Goal: Task Accomplishment & Management: Use online tool/utility

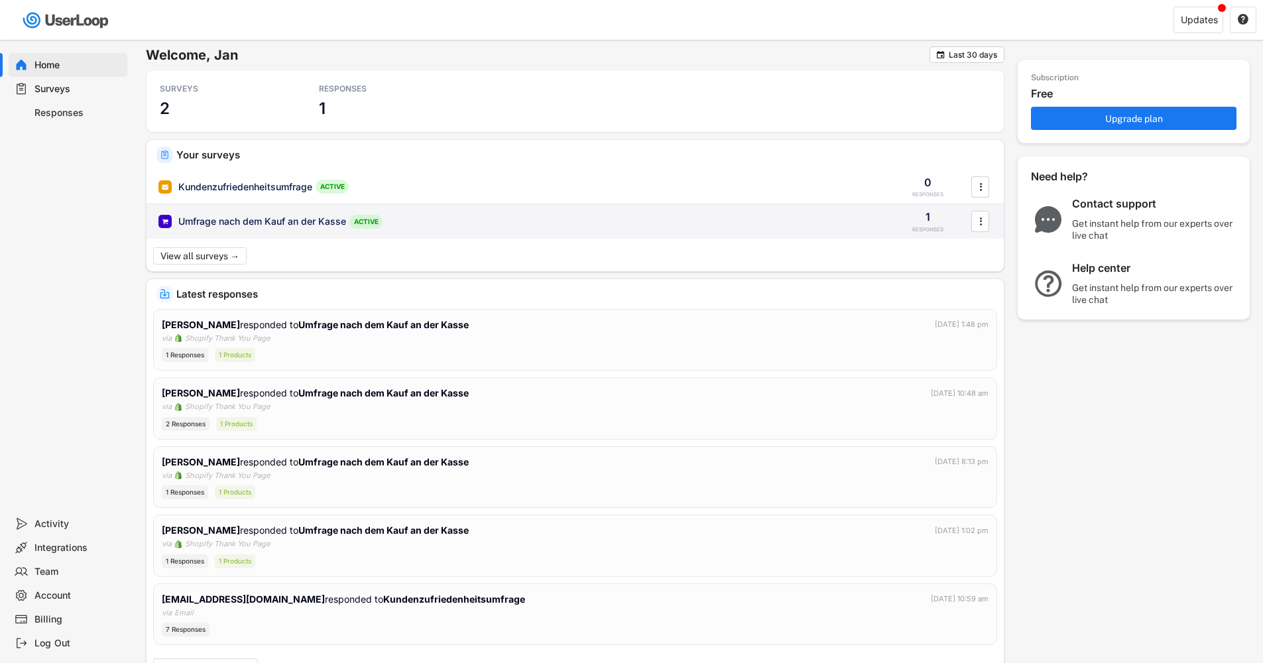
click at [230, 217] on div "Umfrage nach dem Kauf an der Kasse" at bounding box center [262, 221] width 168 height 13
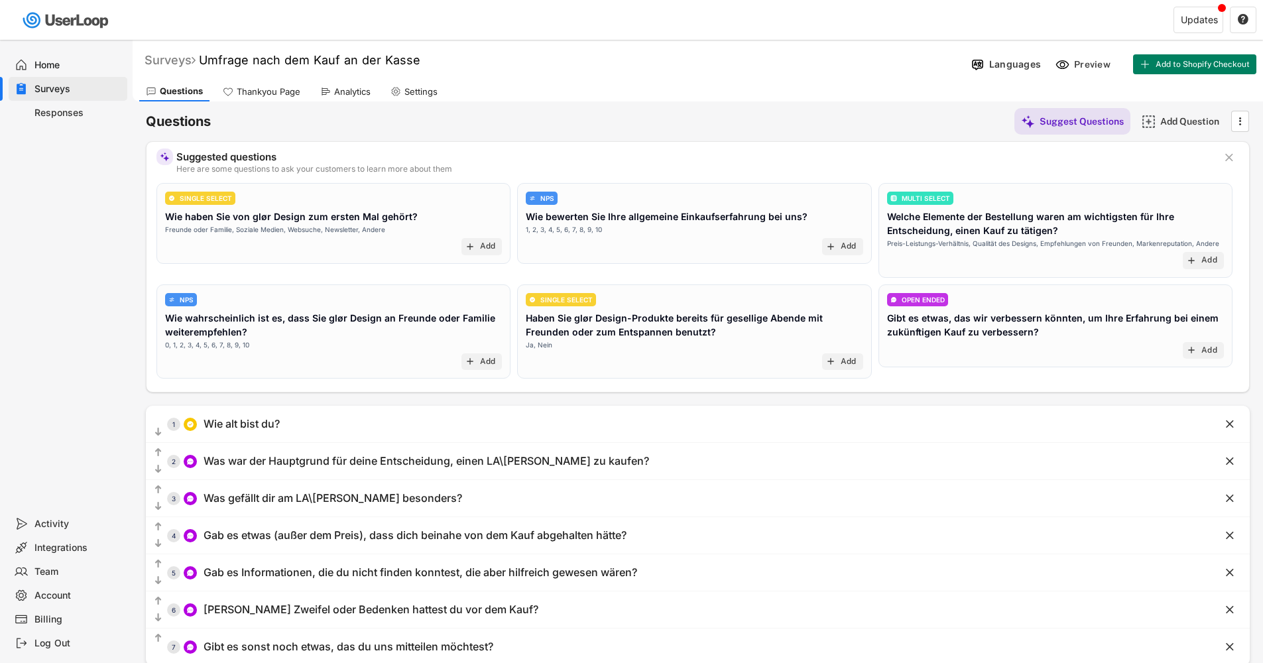
click at [165, 60] on div "Surveys" at bounding box center [170, 59] width 51 height 15
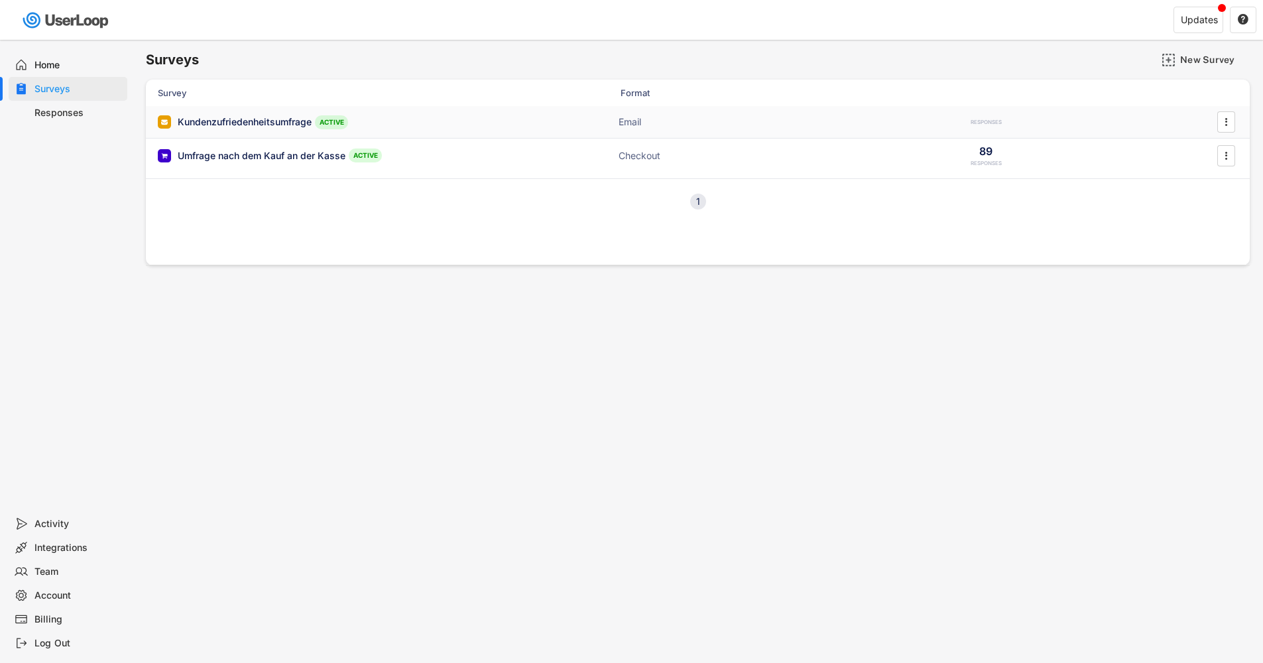
click at [229, 132] on div "Kundenzufriedenheitsumfrage ACTIVE Email RESPONSES " at bounding box center [698, 122] width 1104 height 32
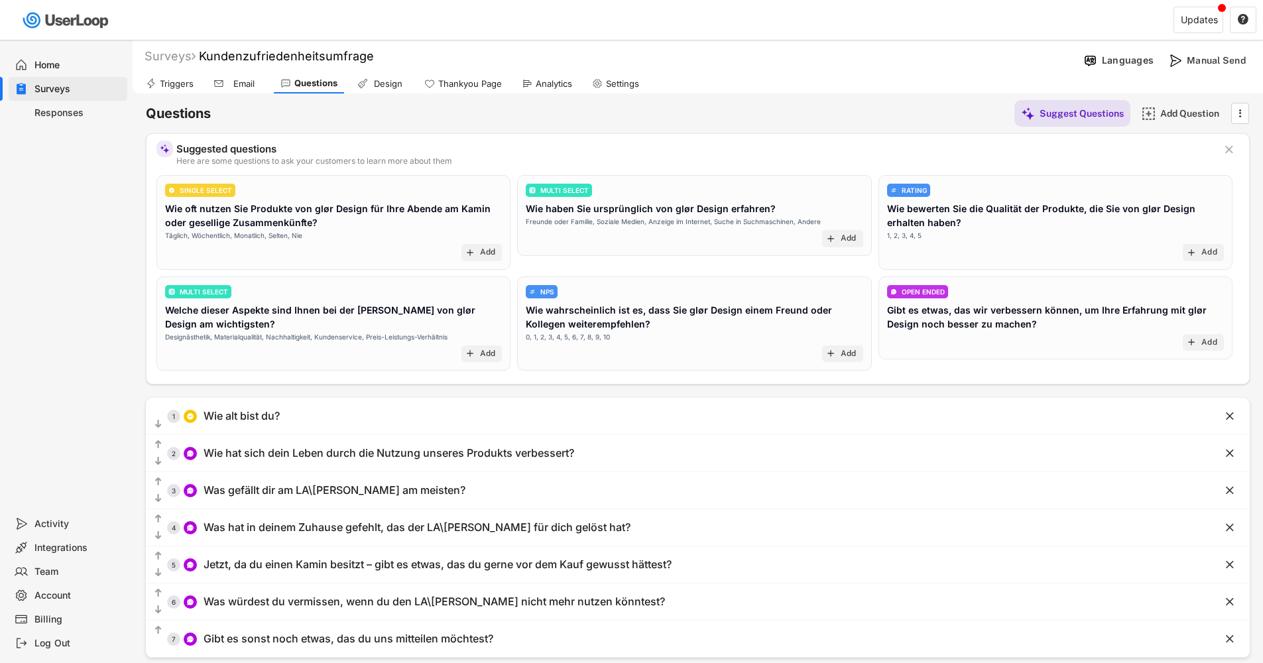
click at [72, 107] on div "Responses" at bounding box center [78, 113] width 88 height 13
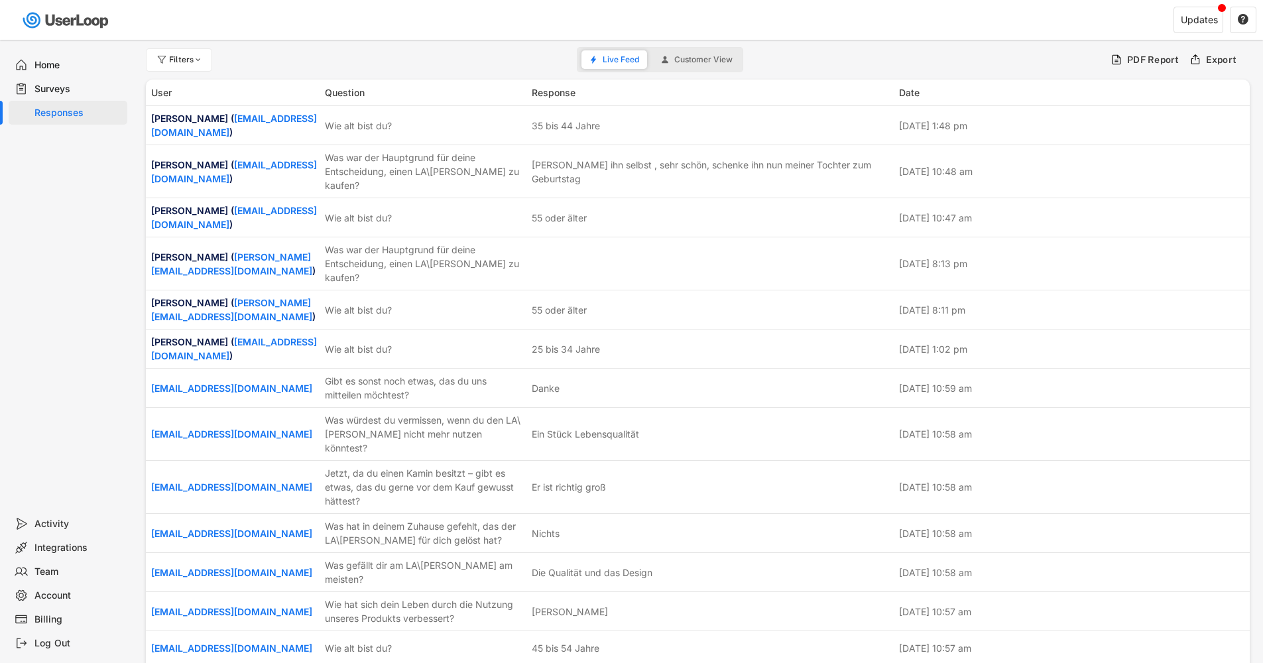
click at [59, 83] on div "Surveys" at bounding box center [78, 89] width 88 height 13
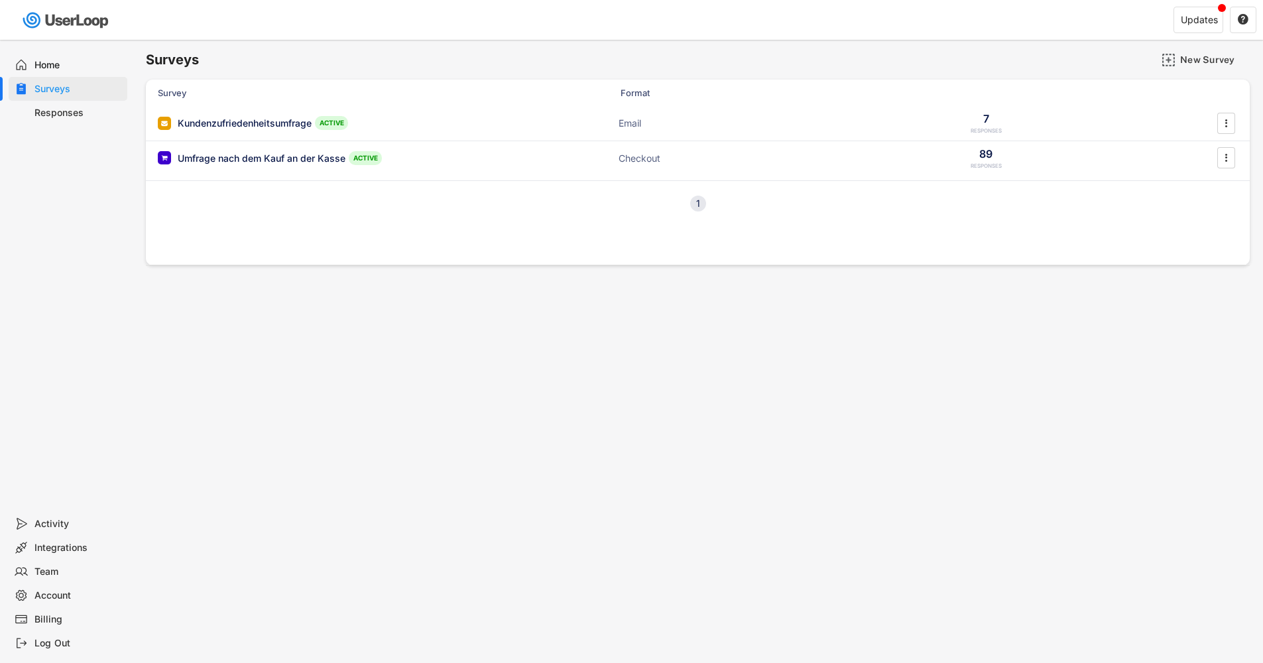
click at [59, 83] on div "Surveys" at bounding box center [78, 89] width 88 height 13
click at [320, 162] on div "Umfrage nach dem Kauf an der Kasse" at bounding box center [262, 158] width 168 height 13
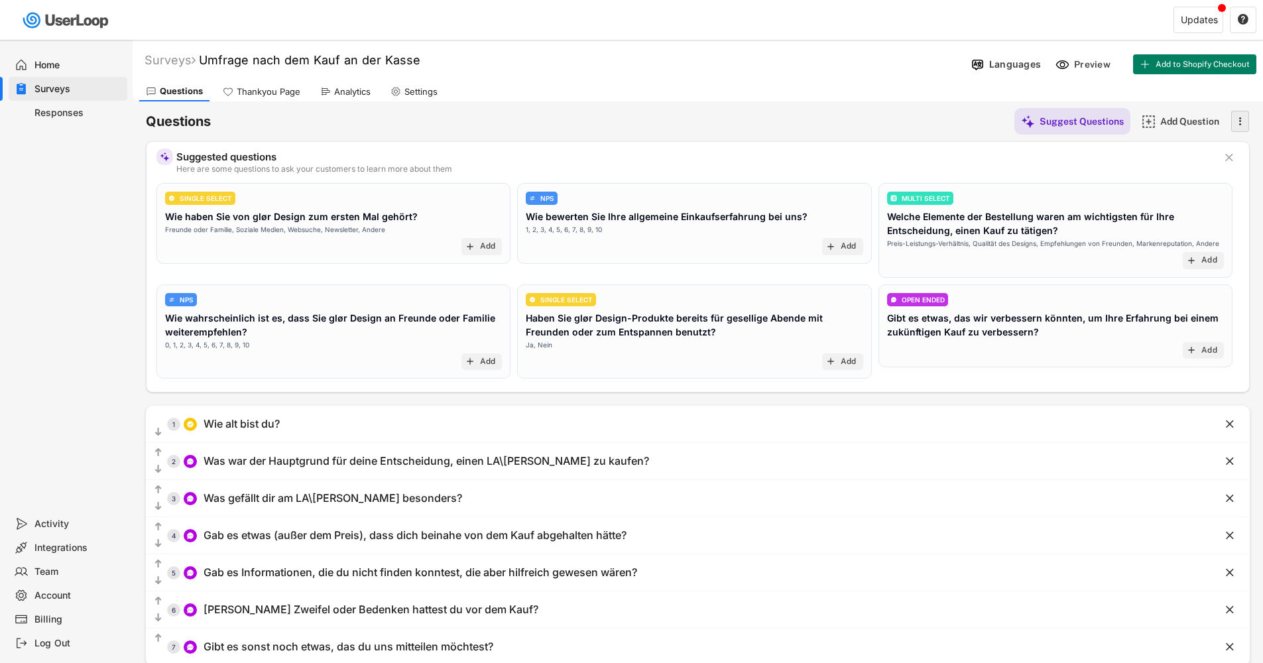
click at [1238, 118] on icon "" at bounding box center [1239, 121] width 13 height 20
click at [1221, 95] on div "Triggers Email Questions Design Thankyou Page Analytics Settings" at bounding box center [698, 89] width 1131 height 23
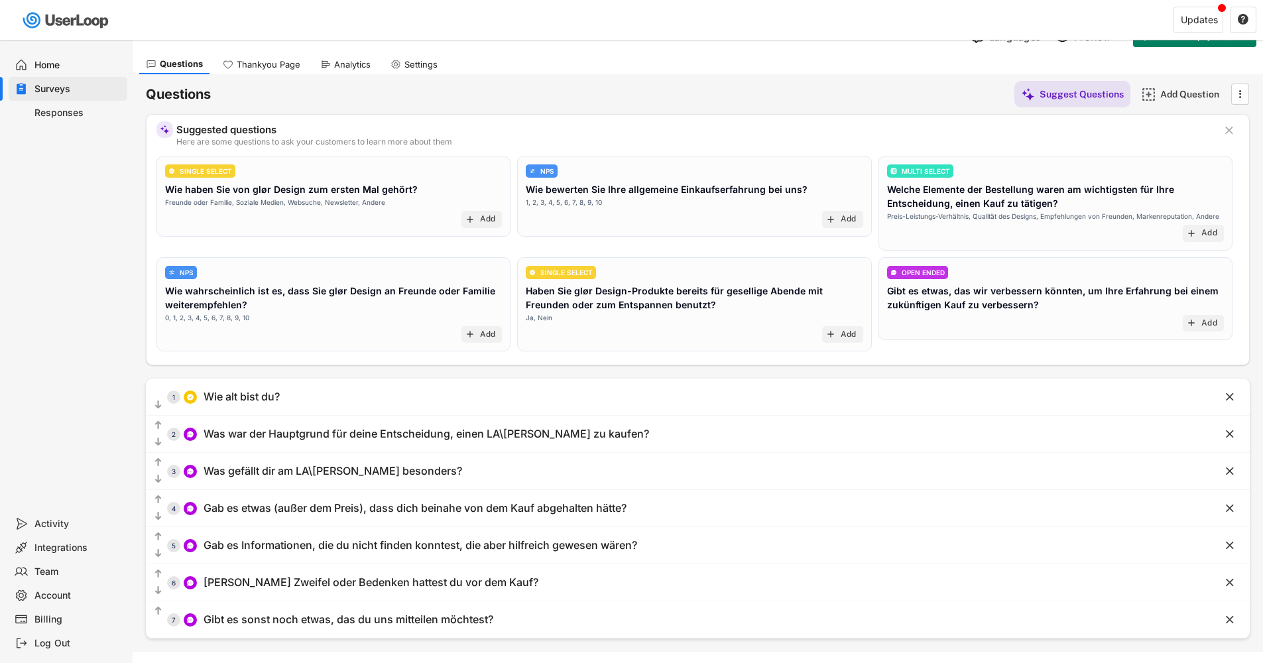
scroll to position [56, 0]
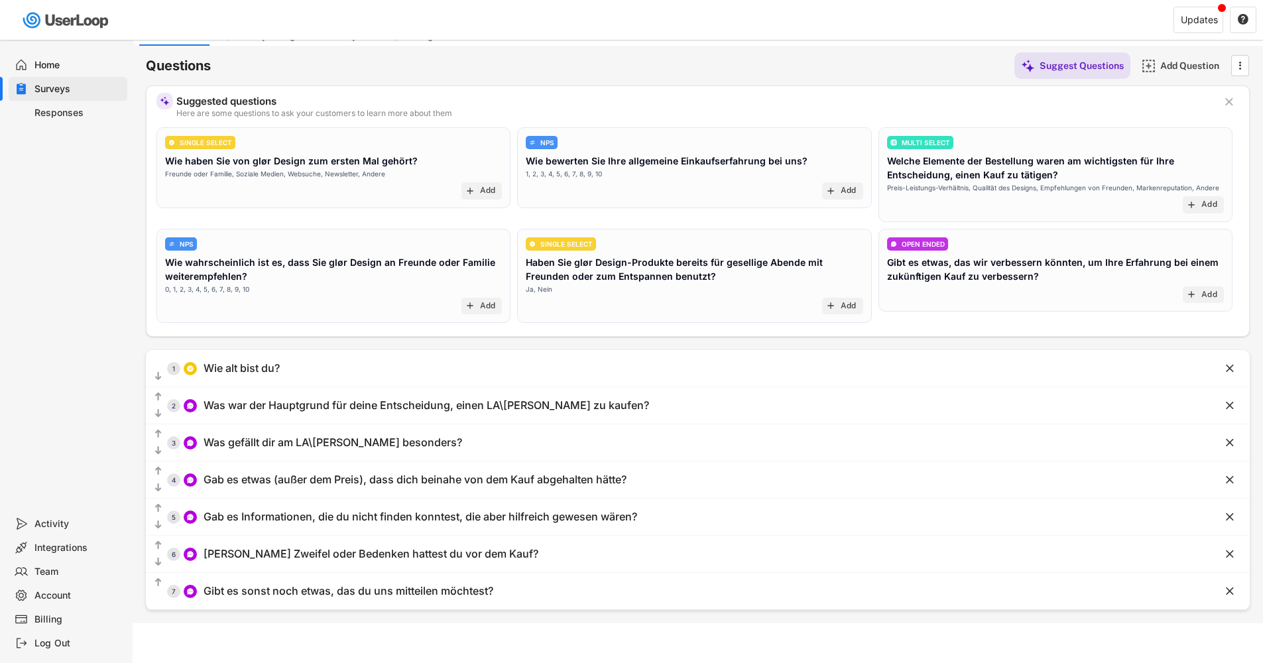
click at [95, 115] on div "Responses" at bounding box center [78, 113] width 88 height 13
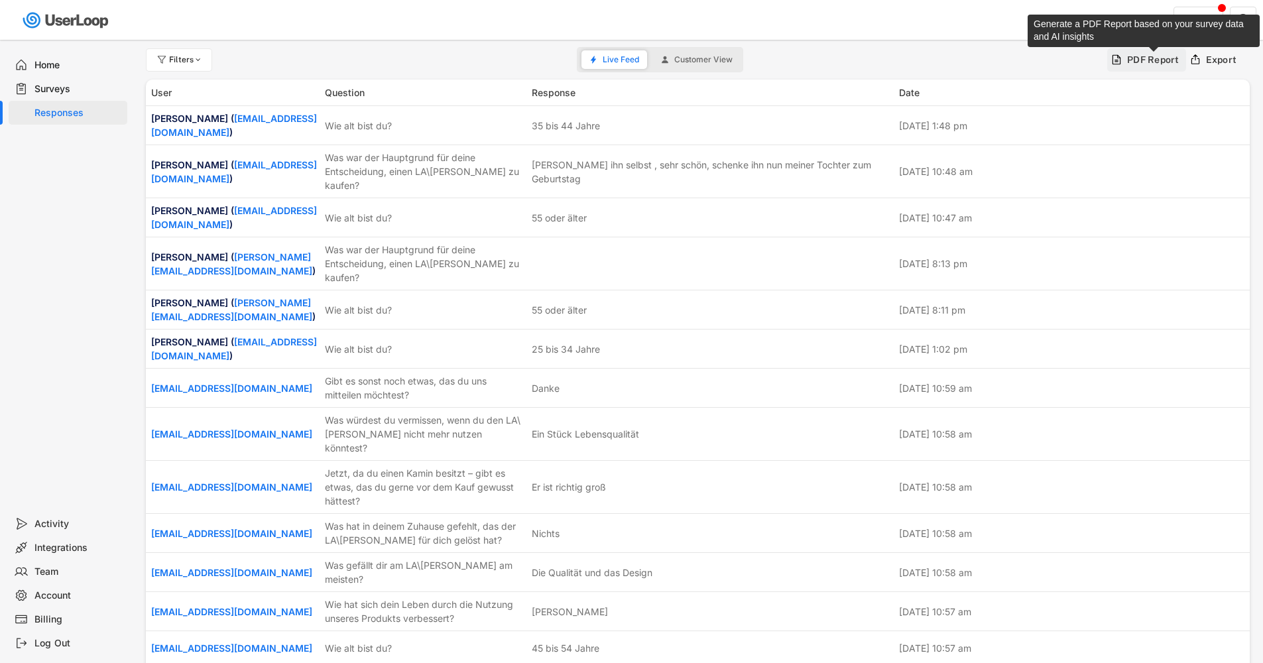
click at [1139, 62] on div "PDF Report" at bounding box center [1153, 60] width 52 height 12
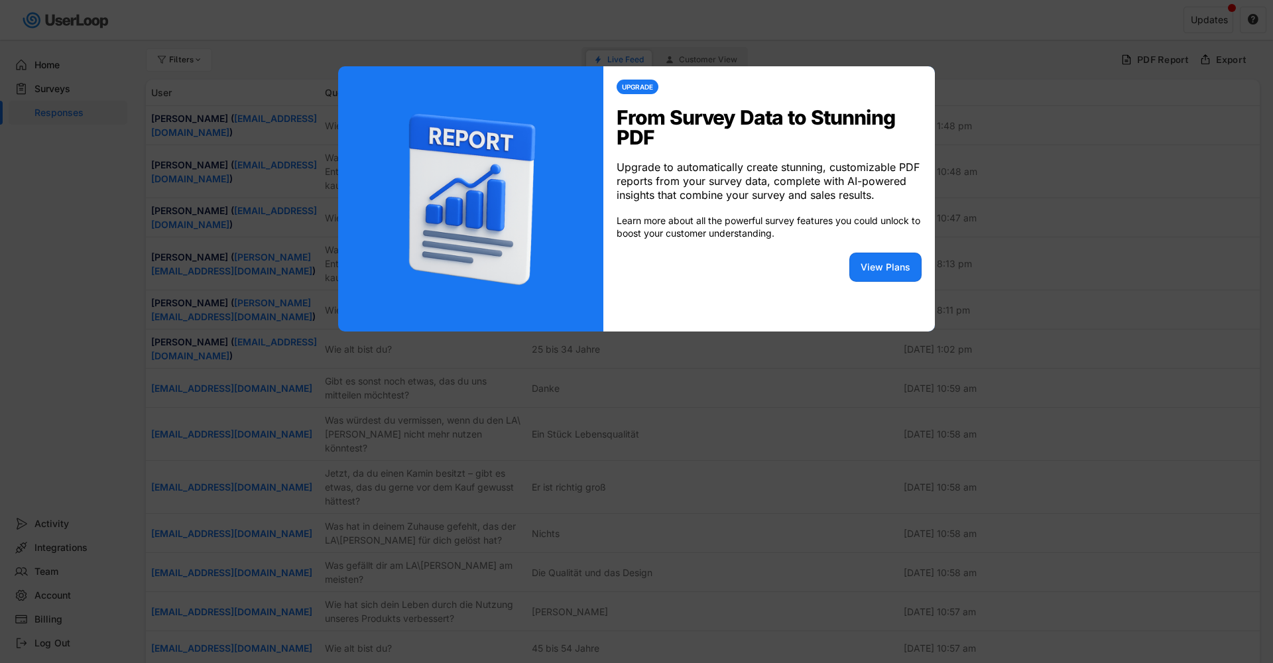
click at [997, 230] on div at bounding box center [636, 331] width 1273 height 663
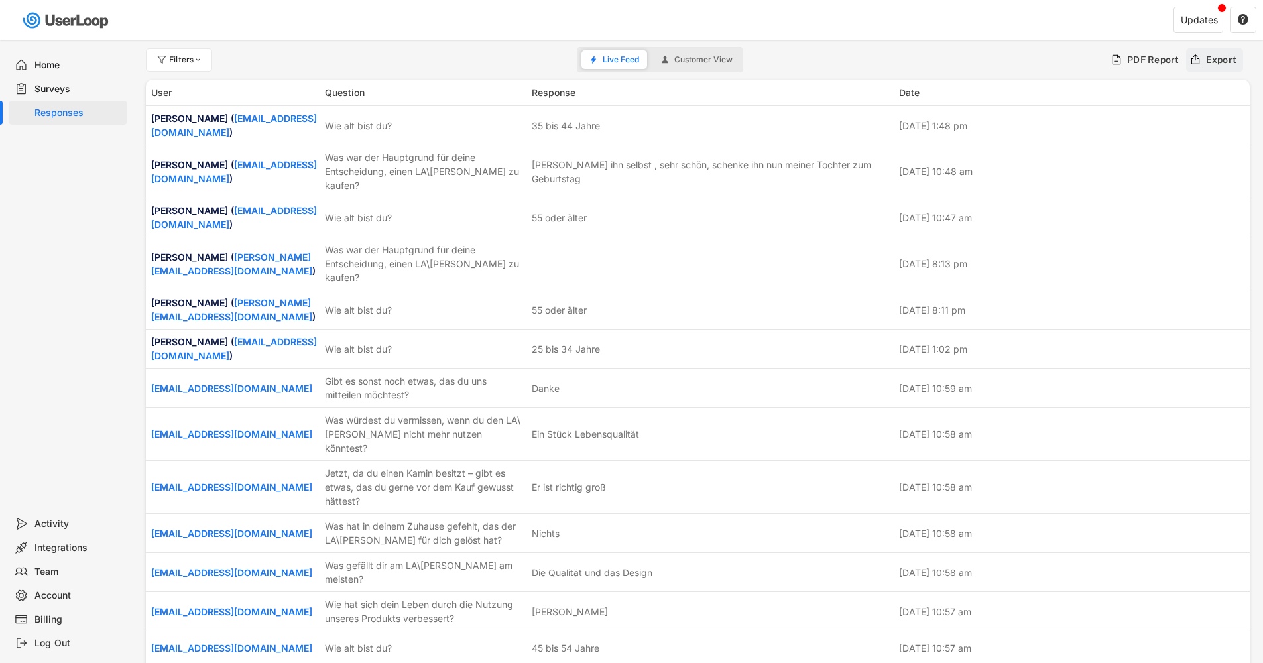
click at [1212, 66] on div "Export" at bounding box center [1215, 59] width 58 height 23
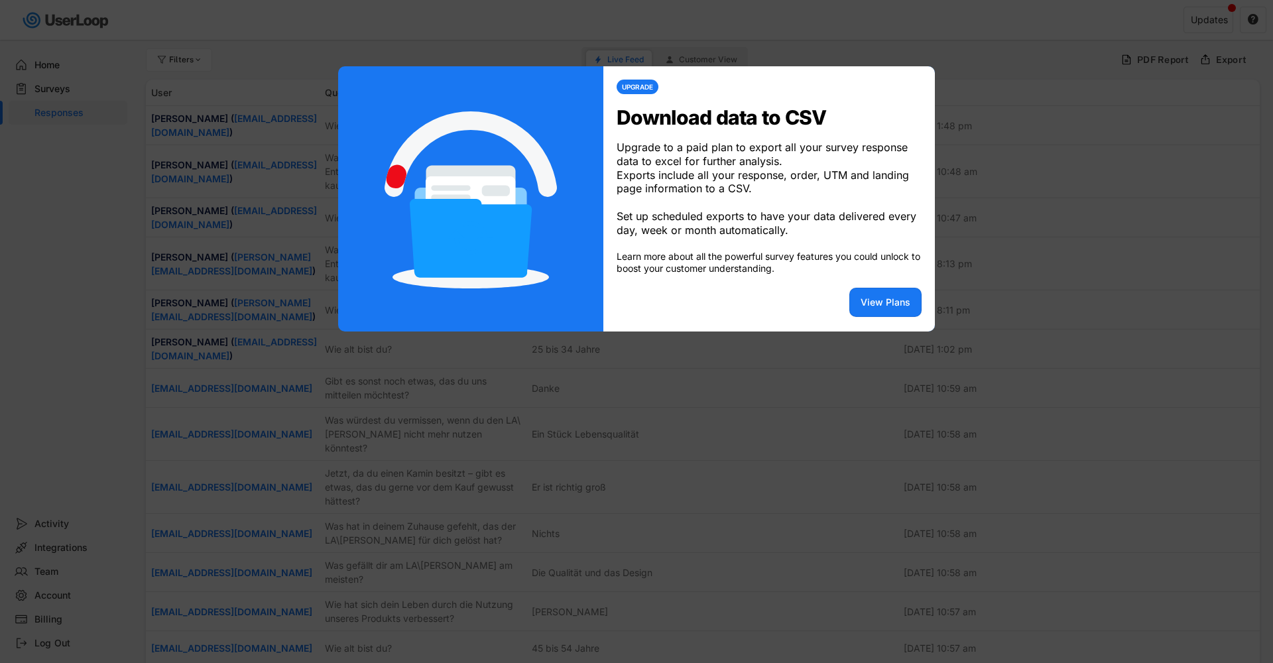
click at [1069, 76] on div at bounding box center [636, 331] width 1273 height 663
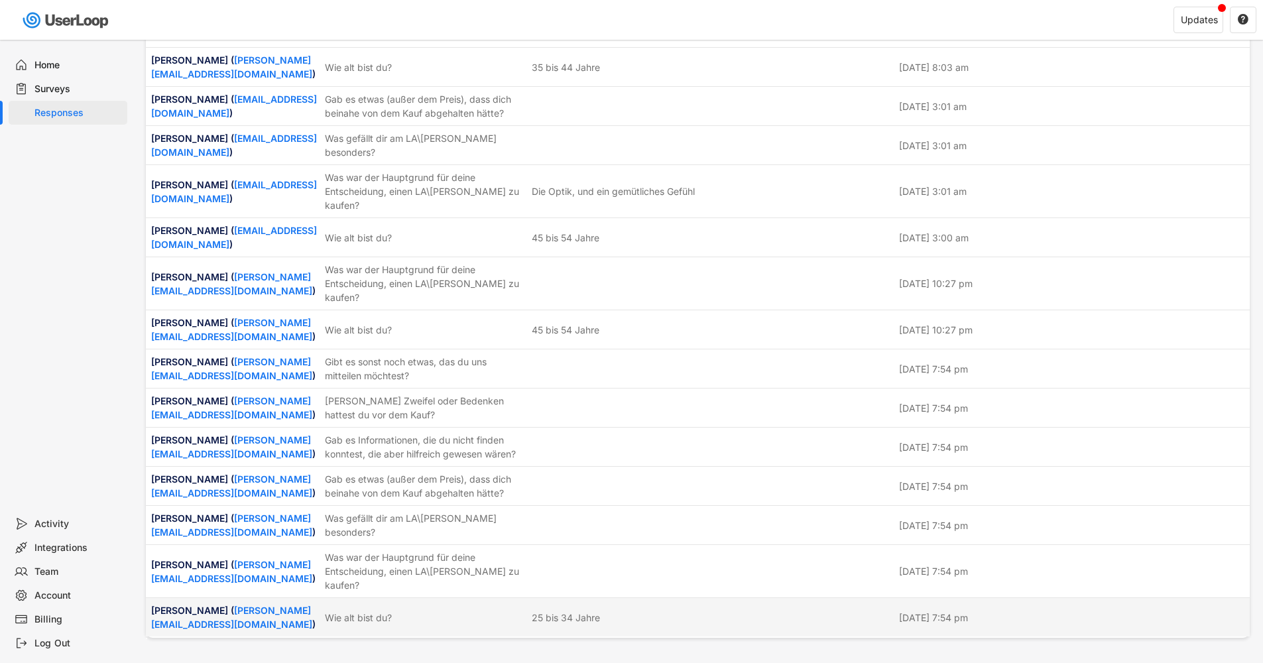
scroll to position [3424, 0]
